Goal: Navigation & Orientation: Find specific page/section

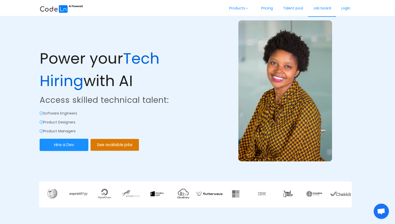
click at [323, 6] on link "Job board" at bounding box center [322, 8] width 28 height 17
